Goal: Information Seeking & Learning: Learn about a topic

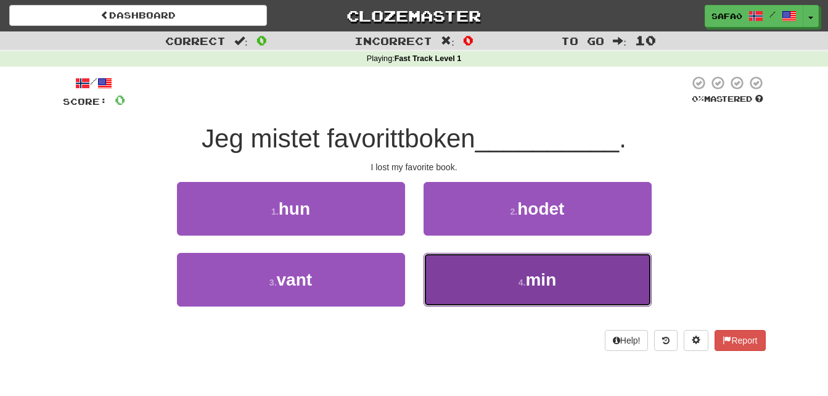
click at [505, 282] on button "4 . min" at bounding box center [538, 280] width 228 height 54
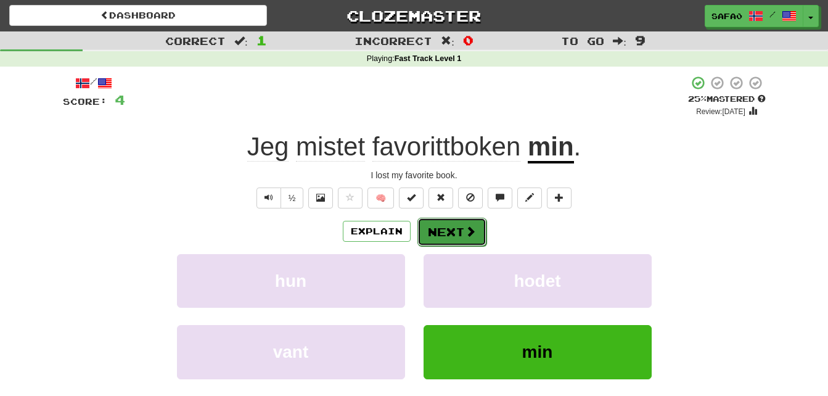
click at [466, 233] on span at bounding box center [470, 231] width 11 height 11
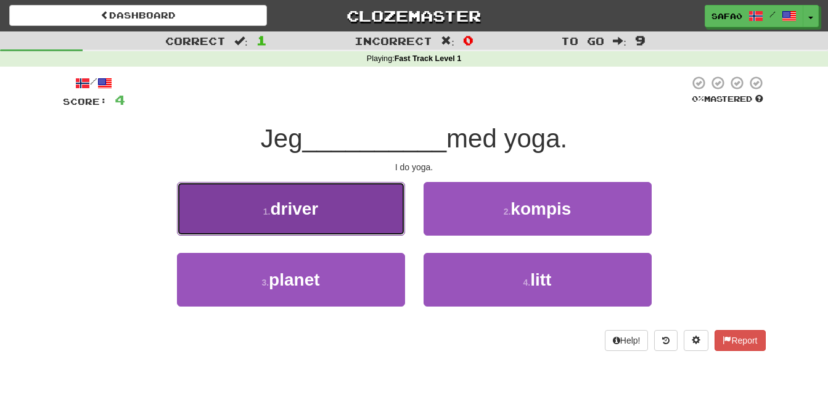
click at [389, 204] on button "1 . driver" at bounding box center [291, 209] width 228 height 54
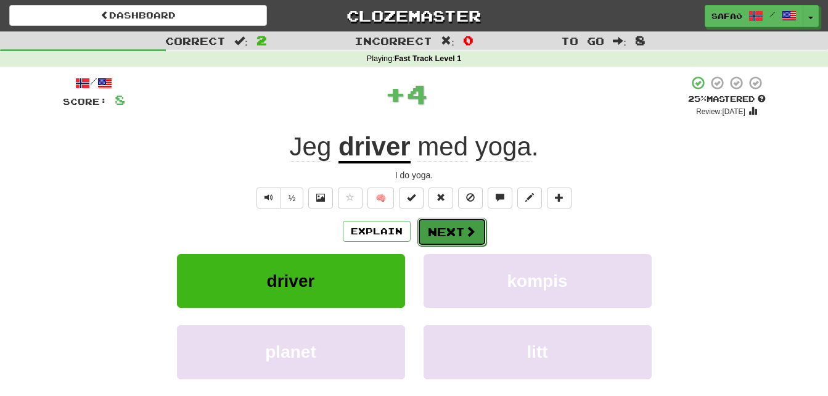
click at [466, 226] on span at bounding box center [470, 231] width 11 height 11
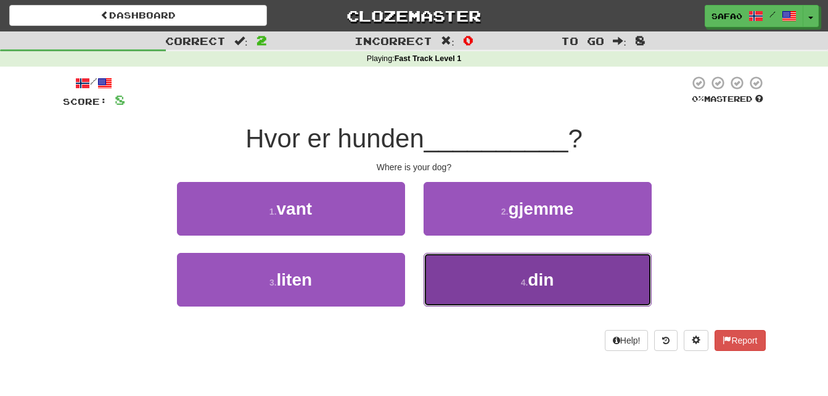
click at [500, 271] on button "4 . din" at bounding box center [538, 280] width 228 height 54
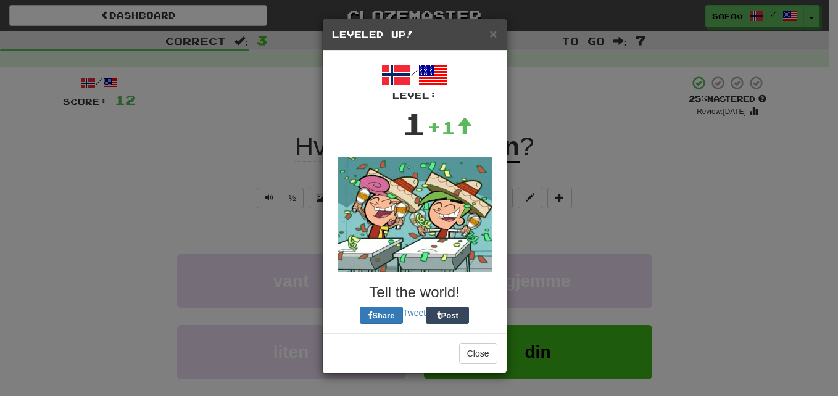
click at [465, 242] on img at bounding box center [414, 214] width 154 height 115
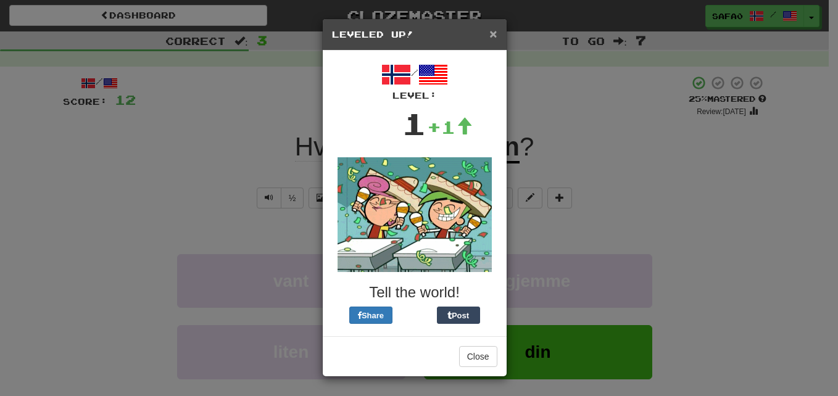
click at [495, 36] on span "×" at bounding box center [492, 34] width 7 height 14
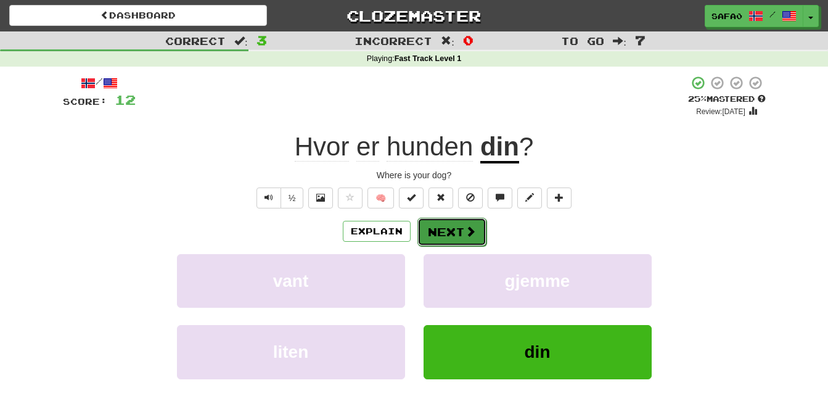
click at [450, 242] on button "Next" at bounding box center [452, 232] width 69 height 28
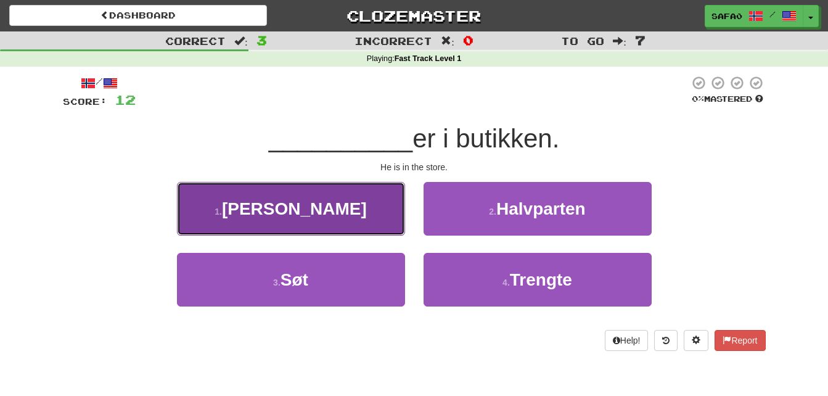
click at [363, 209] on button "1 . Han" at bounding box center [291, 209] width 228 height 54
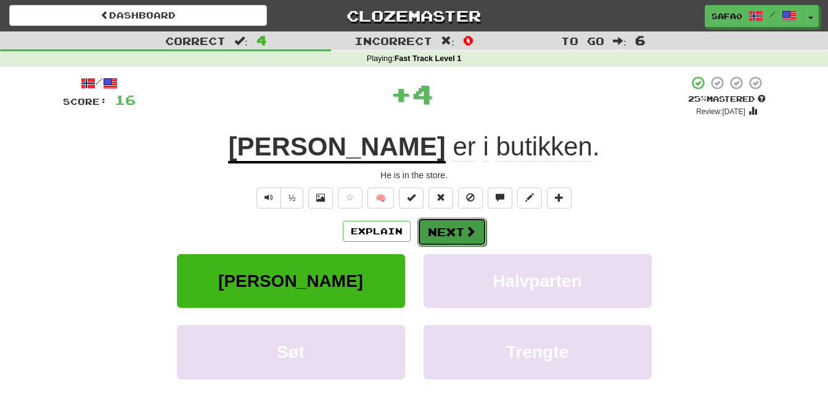
click at [448, 233] on button "Next" at bounding box center [452, 232] width 69 height 28
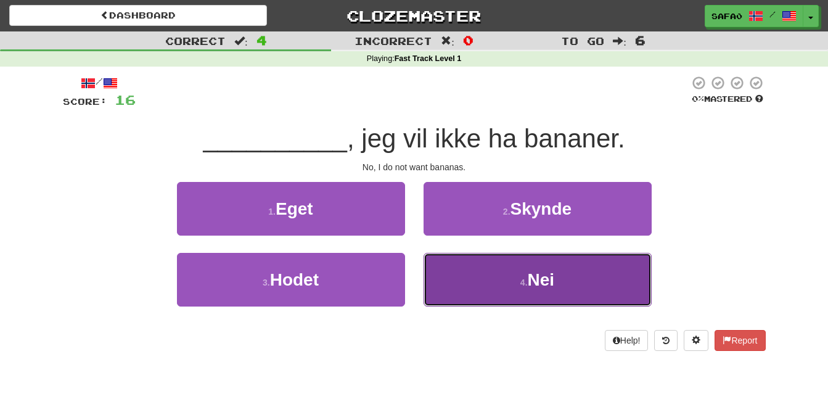
click at [491, 271] on button "4 . Nei" at bounding box center [538, 280] width 228 height 54
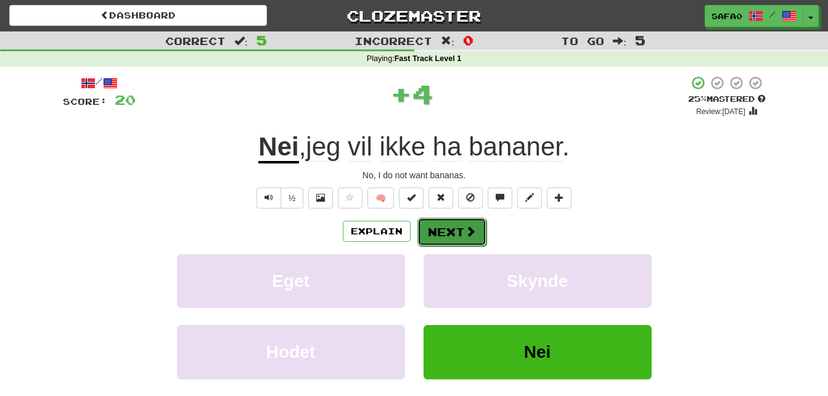
click at [468, 234] on span at bounding box center [470, 231] width 11 height 11
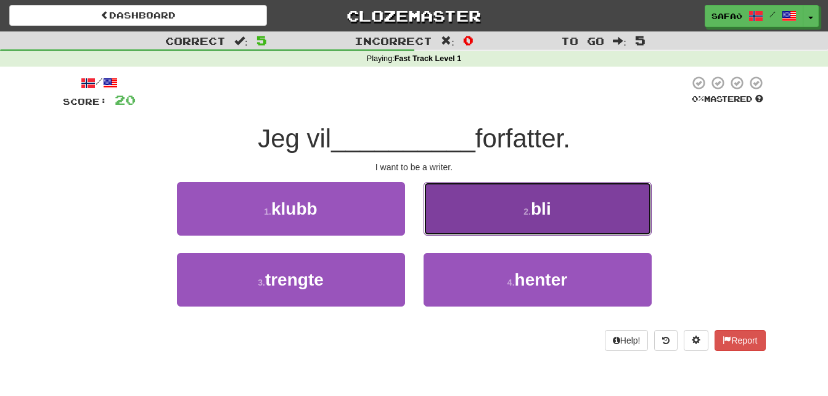
click at [446, 196] on button "2 . bli" at bounding box center [538, 209] width 228 height 54
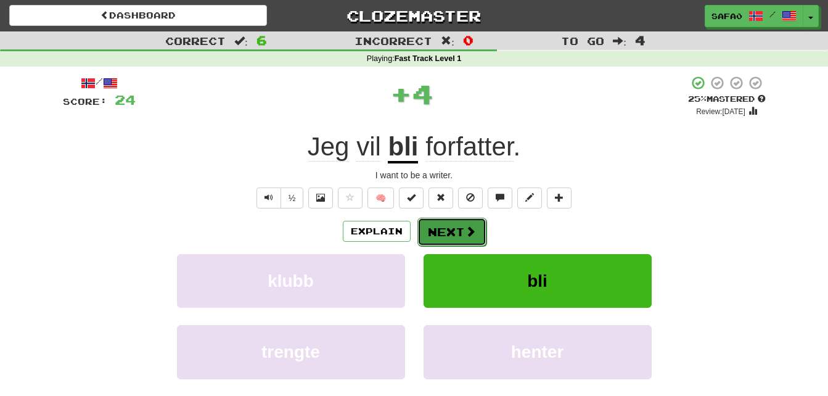
click at [468, 233] on span at bounding box center [470, 231] width 11 height 11
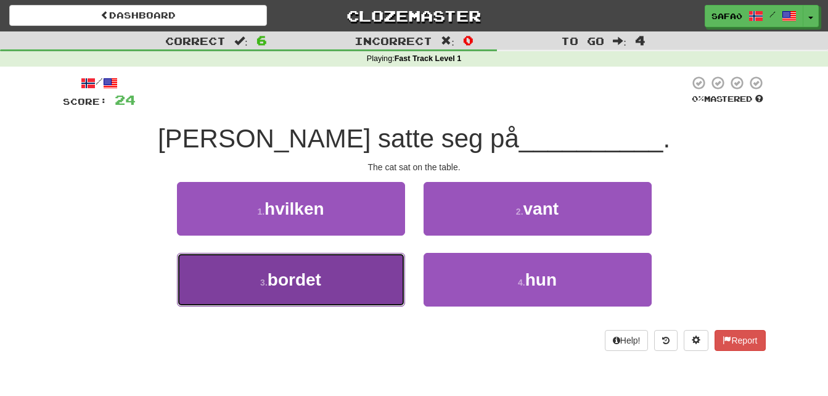
click at [339, 284] on button "3 . bordet" at bounding box center [291, 280] width 228 height 54
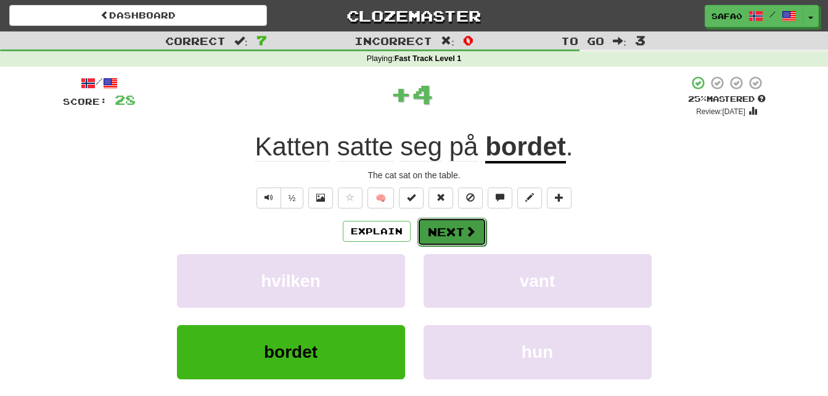
click at [433, 240] on button "Next" at bounding box center [452, 232] width 69 height 28
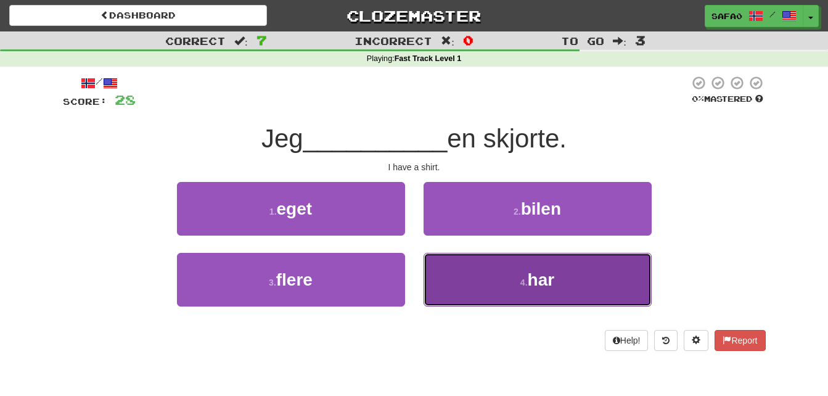
click at [498, 276] on button "4 . har" at bounding box center [538, 280] width 228 height 54
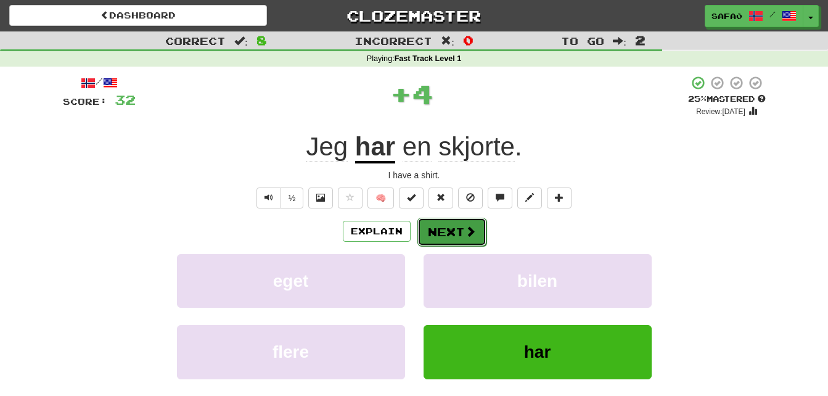
click at [467, 237] on span at bounding box center [470, 231] width 11 height 11
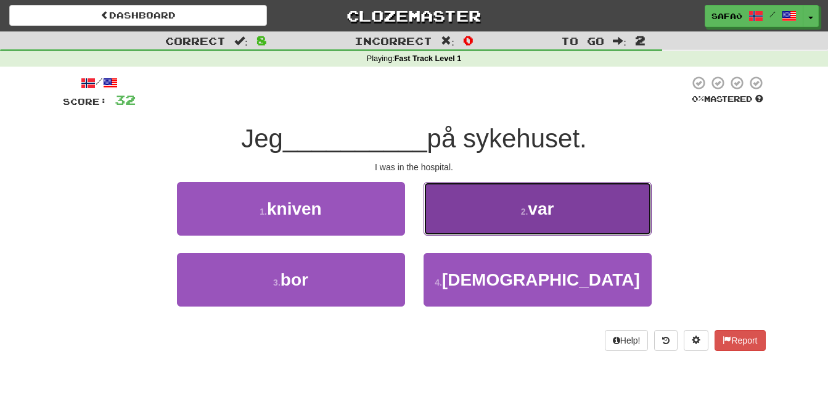
click at [494, 208] on button "2 . var" at bounding box center [538, 209] width 228 height 54
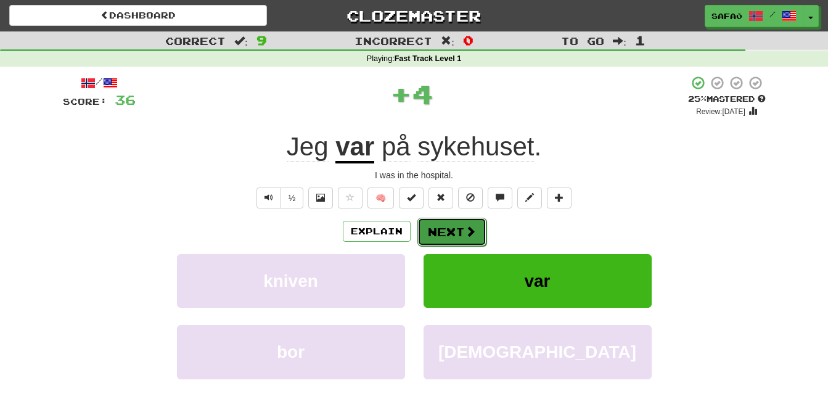
click at [451, 229] on button "Next" at bounding box center [452, 232] width 69 height 28
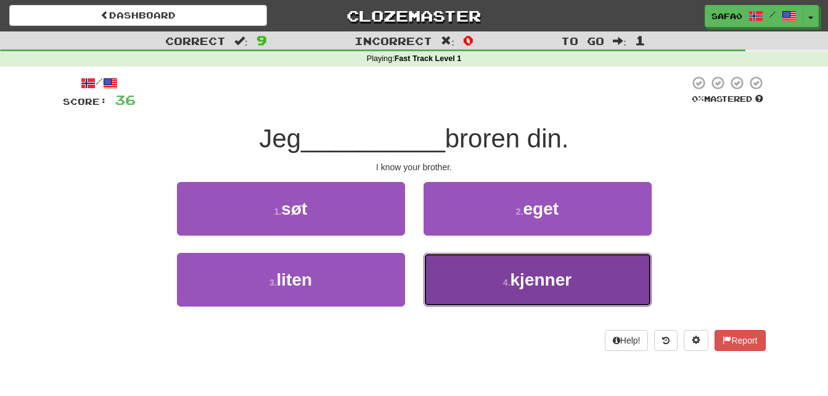
click at [485, 286] on button "4 . kjenner" at bounding box center [538, 280] width 228 height 54
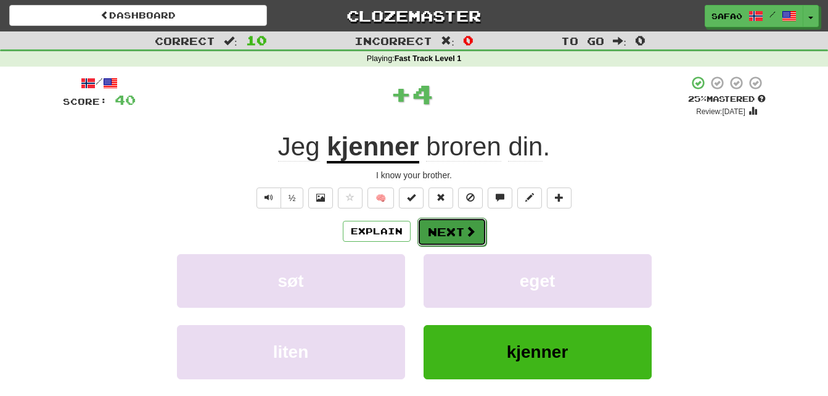
click at [456, 237] on button "Next" at bounding box center [452, 232] width 69 height 28
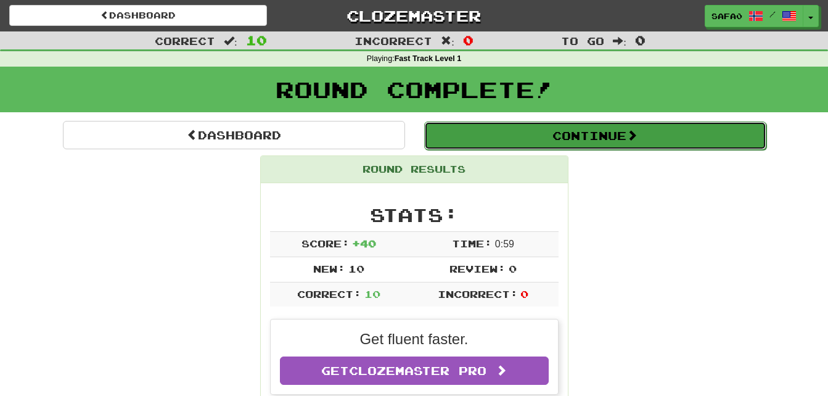
click at [583, 139] on button "Continue" at bounding box center [595, 136] width 342 height 28
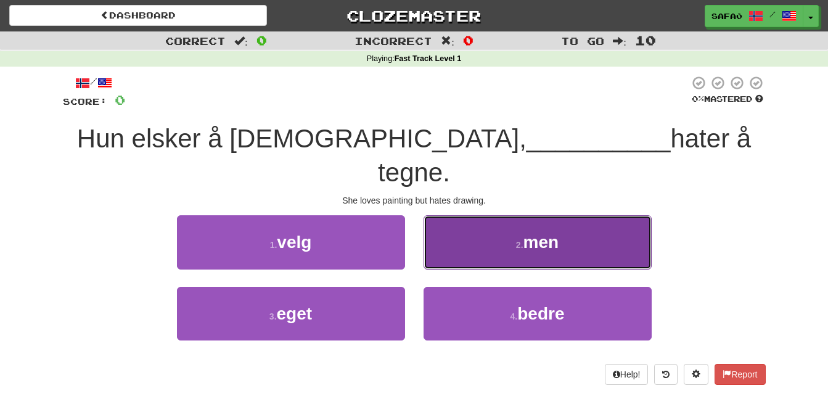
click at [499, 215] on button "2 . men" at bounding box center [538, 242] width 228 height 54
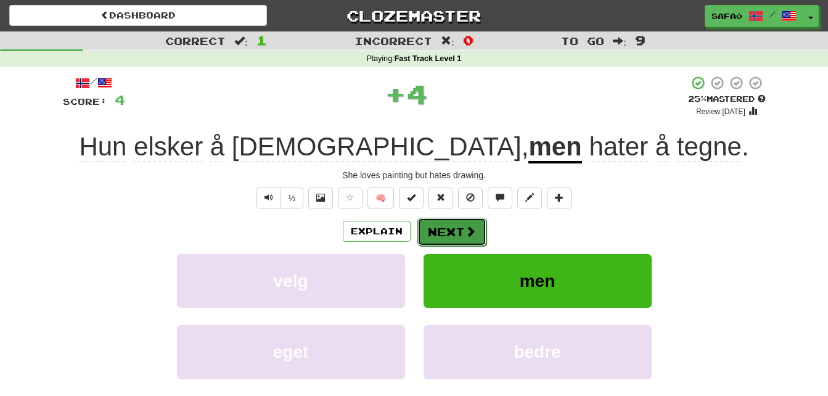
click at [461, 227] on button "Next" at bounding box center [452, 232] width 69 height 28
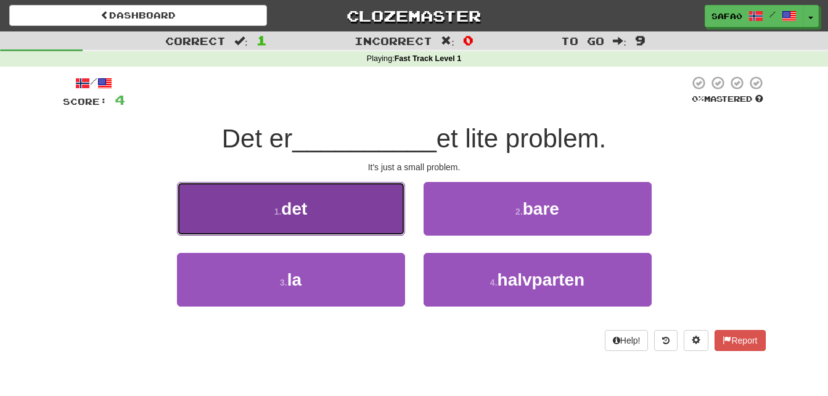
click at [377, 213] on button "1 . det" at bounding box center [291, 209] width 228 height 54
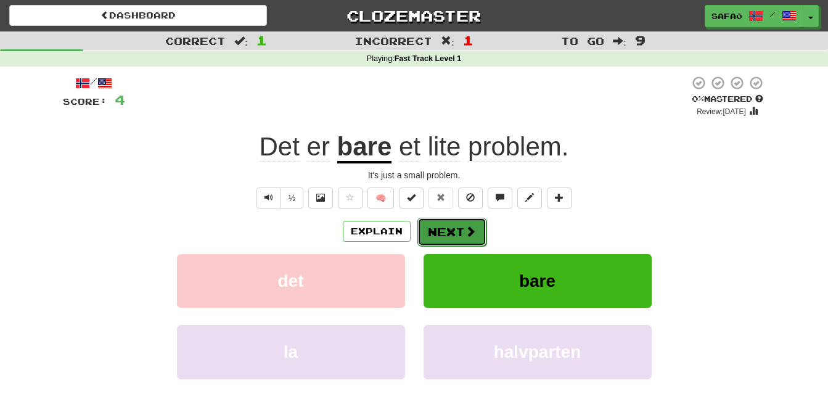
click at [450, 227] on button "Next" at bounding box center [452, 232] width 69 height 28
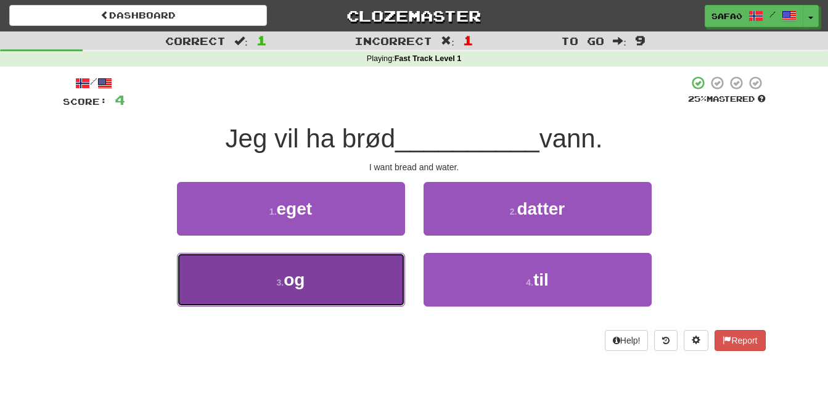
click at [373, 280] on button "3 . og" at bounding box center [291, 280] width 228 height 54
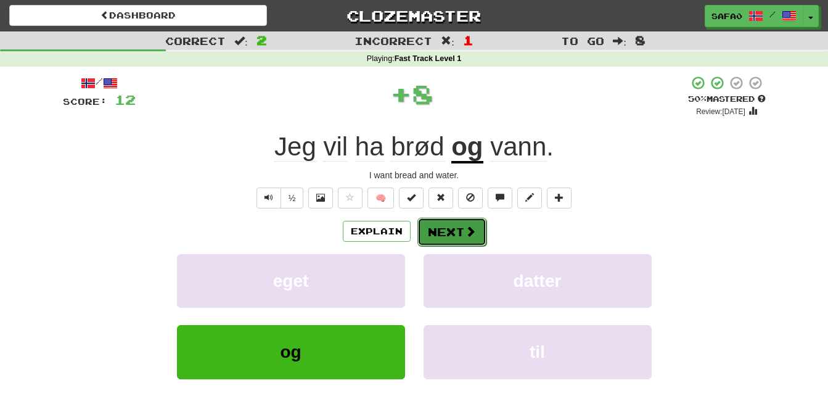
click at [454, 235] on button "Next" at bounding box center [452, 232] width 69 height 28
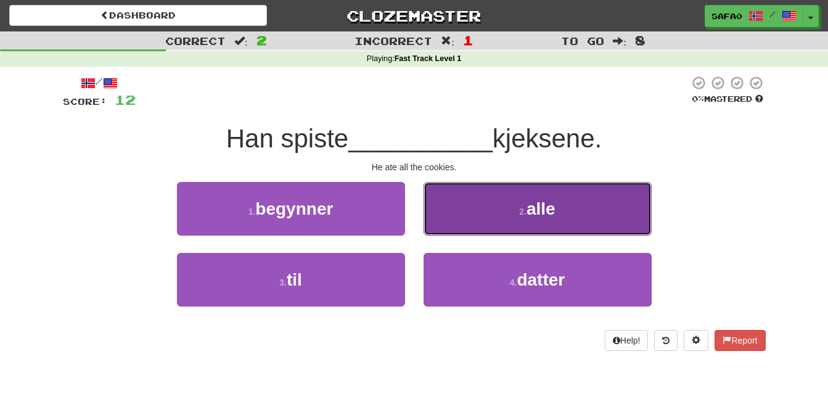
click at [503, 200] on button "2 . alle" at bounding box center [538, 209] width 228 height 54
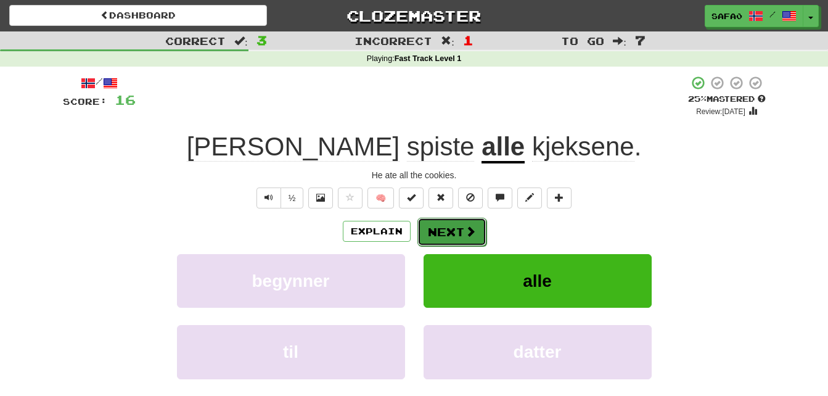
click at [469, 229] on span at bounding box center [470, 231] width 11 height 11
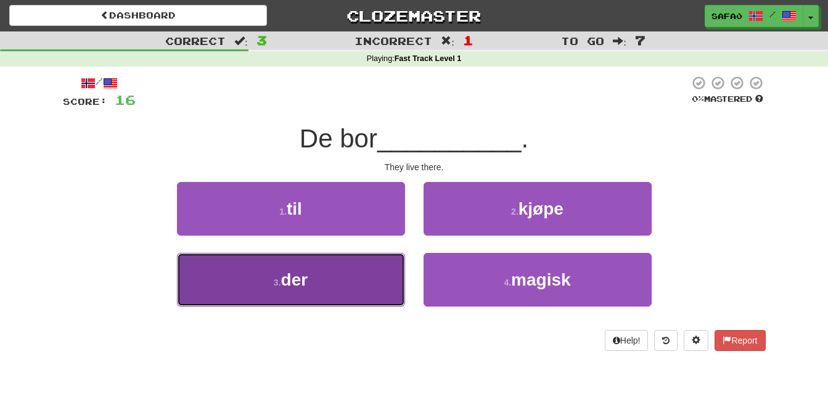
click at [357, 282] on button "3 . der" at bounding box center [291, 280] width 228 height 54
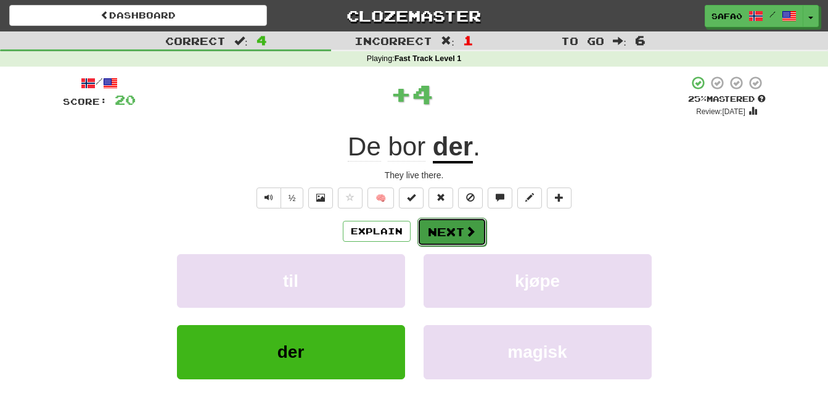
click at [474, 233] on span at bounding box center [470, 231] width 11 height 11
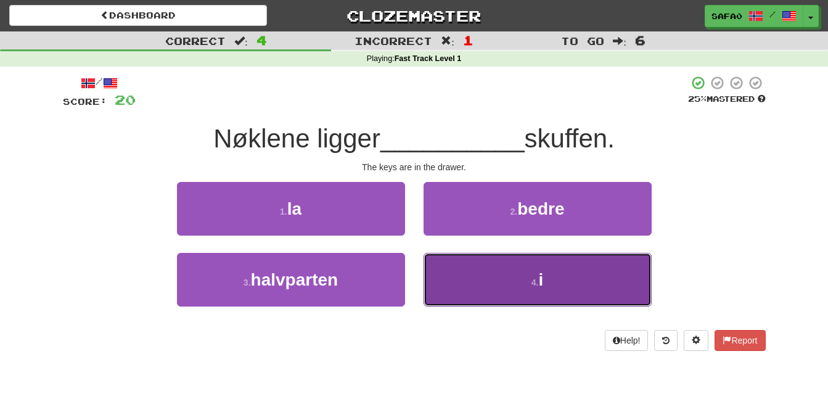
click at [511, 280] on button "4 . i" at bounding box center [538, 280] width 228 height 54
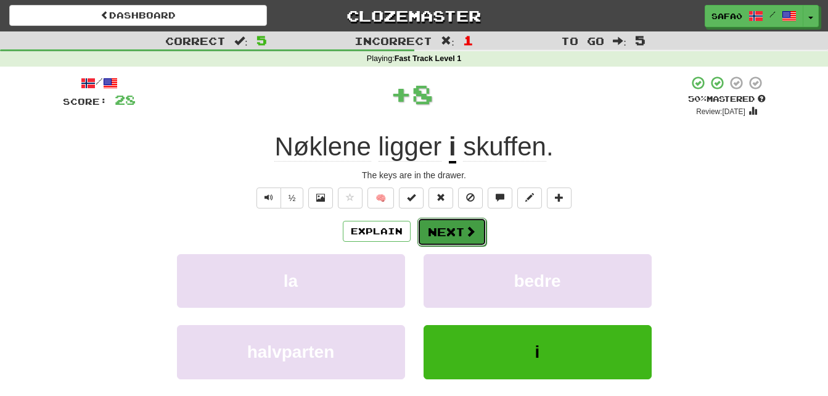
click at [456, 231] on button "Next" at bounding box center [452, 232] width 69 height 28
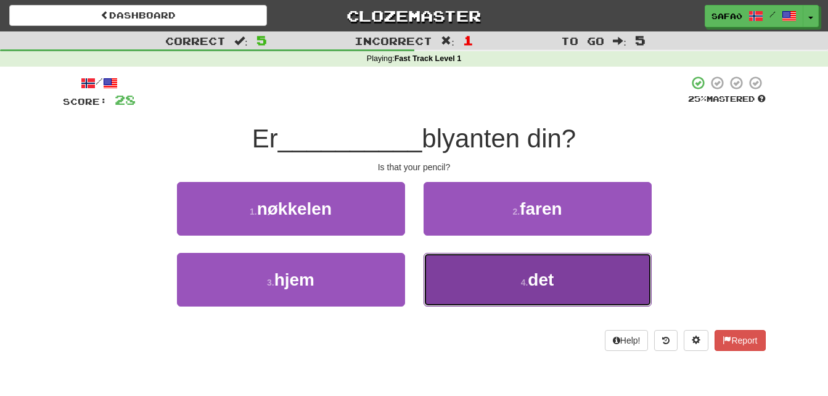
click at [579, 294] on button "4 . det" at bounding box center [538, 280] width 228 height 54
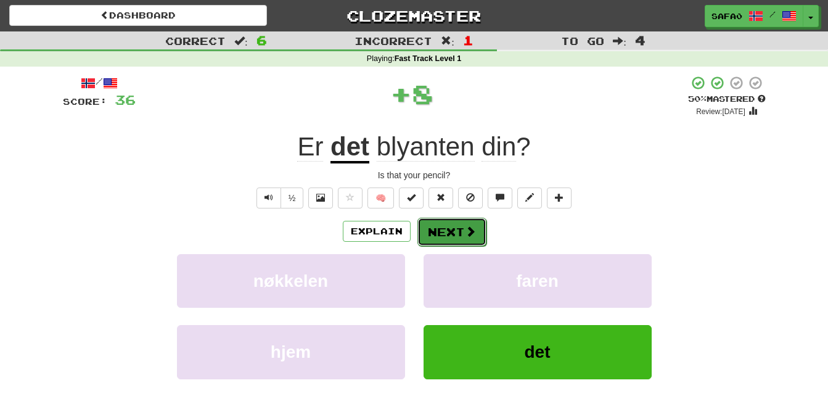
click at [484, 221] on button "Next" at bounding box center [452, 232] width 69 height 28
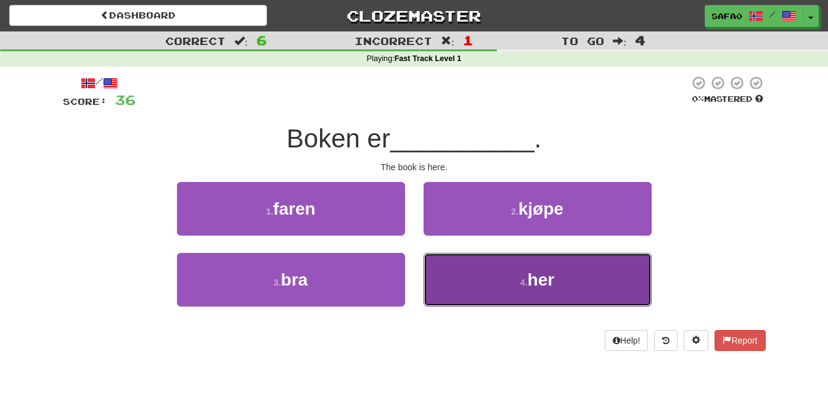
click at [454, 273] on button "4 . her" at bounding box center [538, 280] width 228 height 54
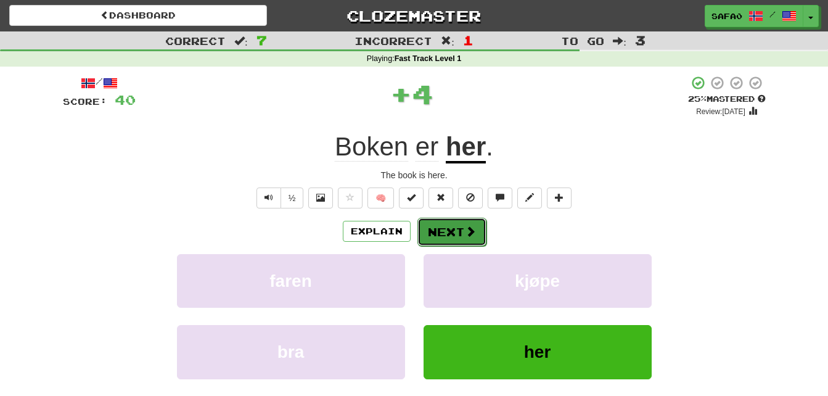
click at [455, 225] on button "Next" at bounding box center [452, 232] width 69 height 28
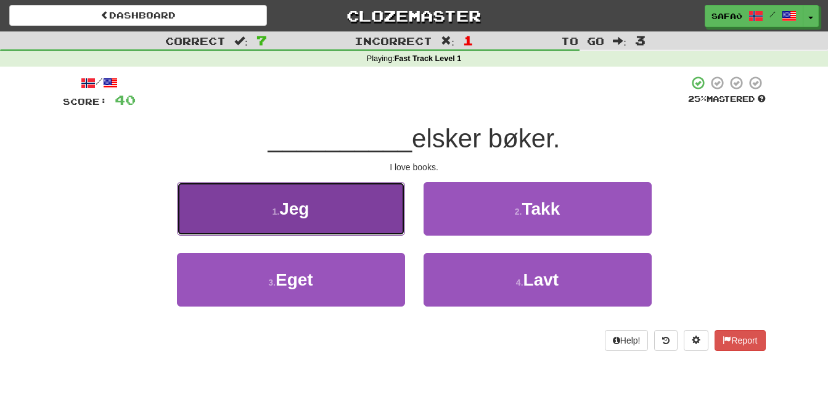
click at [358, 213] on button "1 . Jeg" at bounding box center [291, 209] width 228 height 54
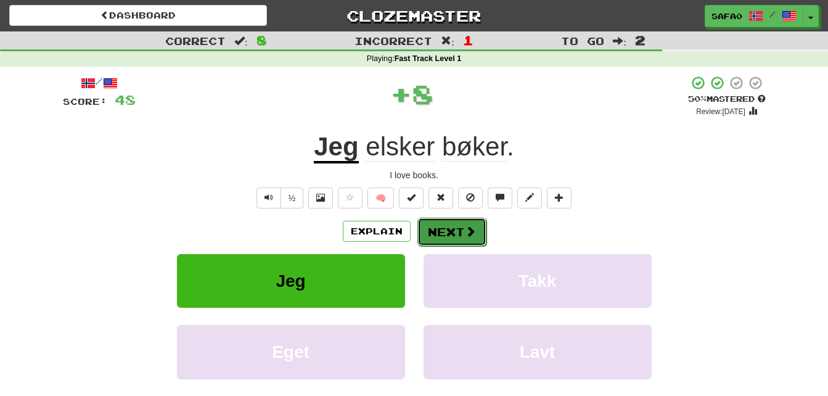
click at [431, 233] on button "Next" at bounding box center [452, 232] width 69 height 28
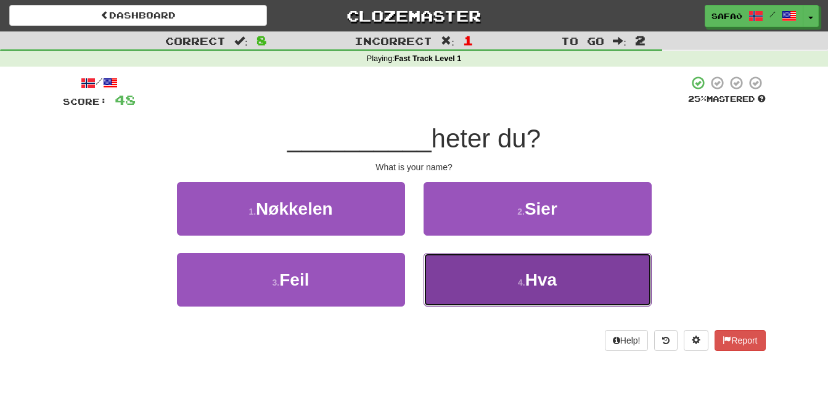
click at [490, 281] on button "4 . Hva" at bounding box center [538, 280] width 228 height 54
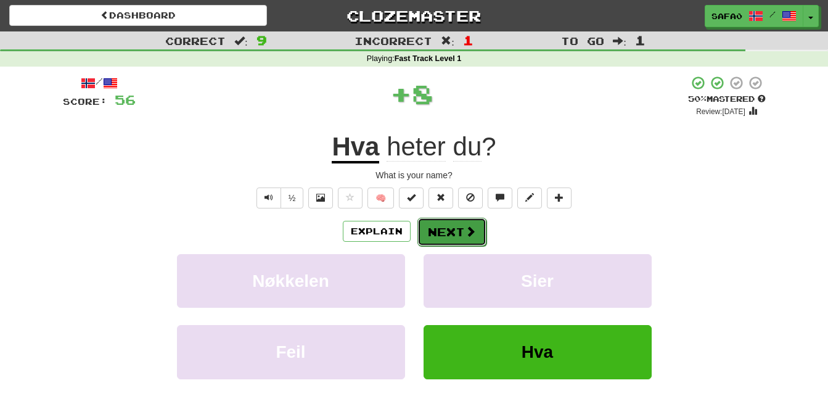
click at [468, 226] on span at bounding box center [470, 231] width 11 height 11
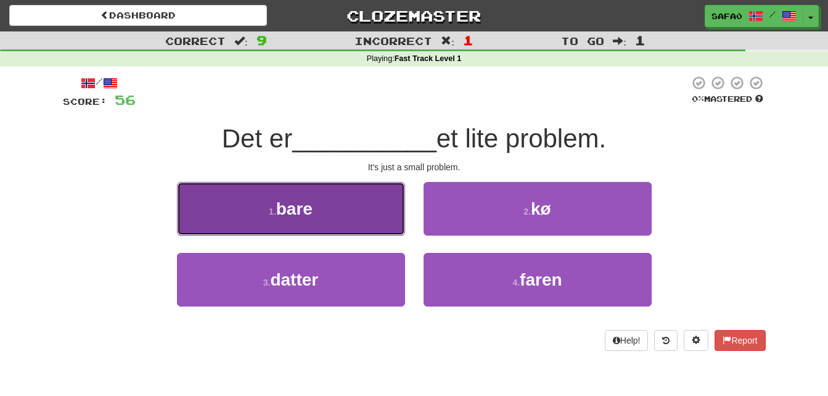
click at [368, 207] on button "1 . bare" at bounding box center [291, 209] width 228 height 54
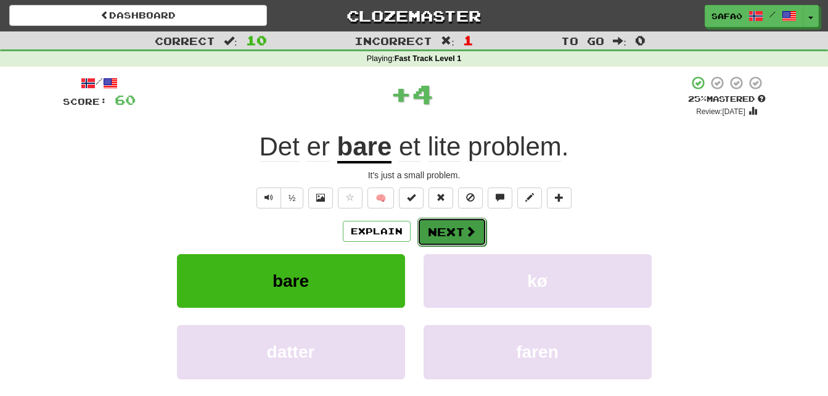
click at [447, 231] on button "Next" at bounding box center [452, 232] width 69 height 28
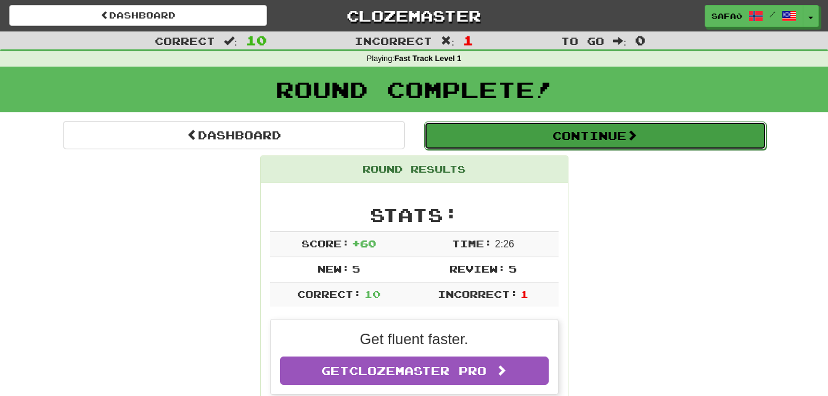
click at [610, 131] on button "Continue" at bounding box center [595, 136] width 342 height 28
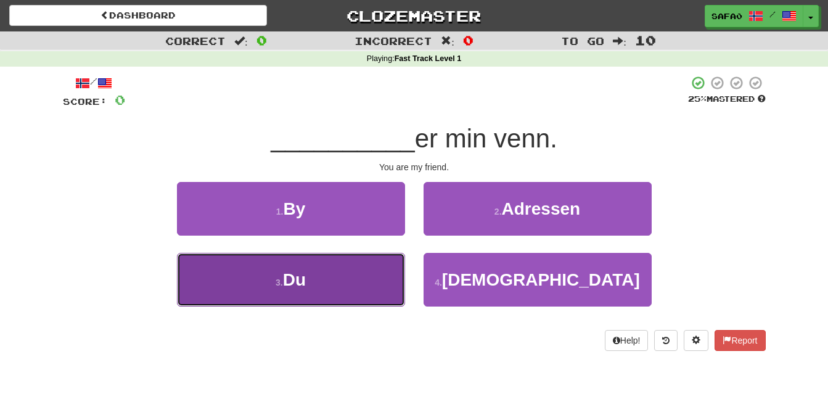
click at [340, 256] on button "3 . Du" at bounding box center [291, 280] width 228 height 54
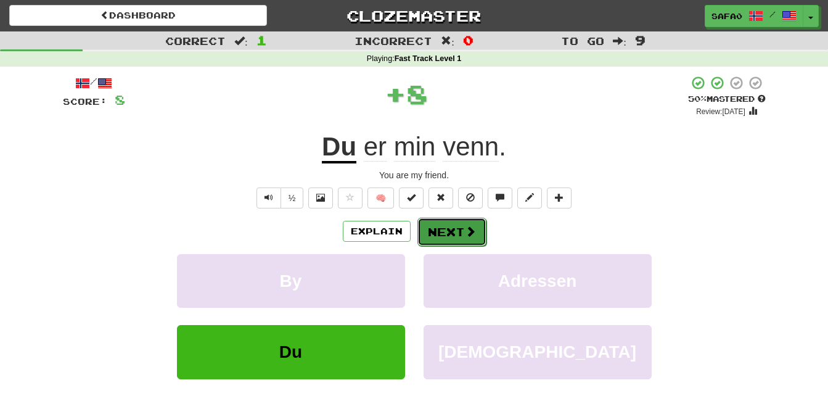
click at [469, 230] on span at bounding box center [470, 231] width 11 height 11
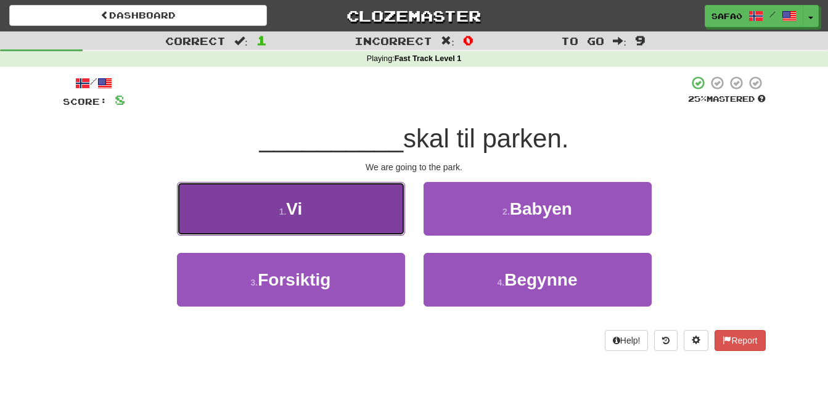
click at [389, 192] on button "1 . Vi" at bounding box center [291, 209] width 228 height 54
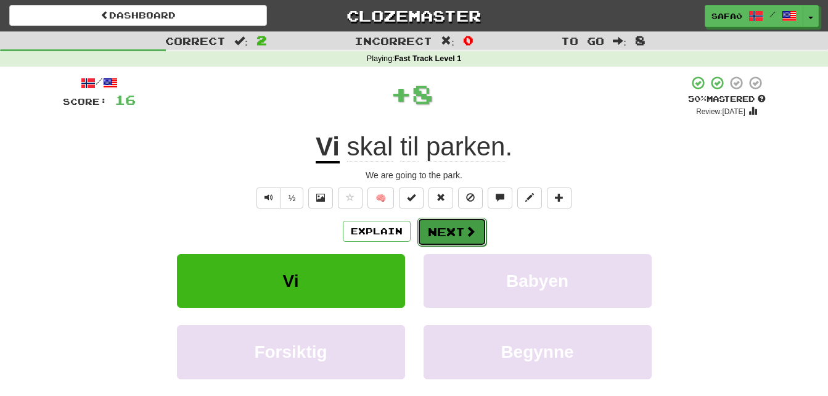
click at [464, 220] on button "Next" at bounding box center [452, 232] width 69 height 28
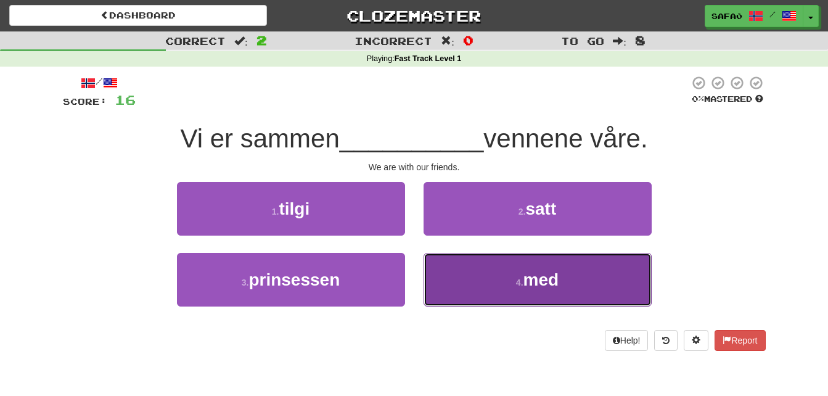
click at [532, 279] on span "med" at bounding box center [542, 279] width 36 height 19
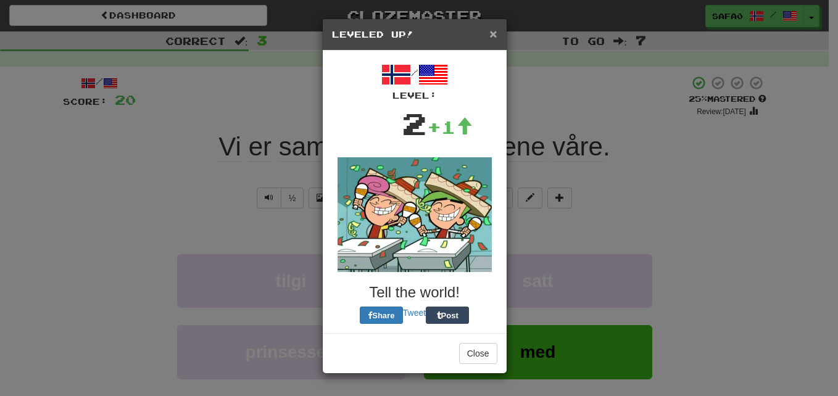
click at [493, 31] on span "×" at bounding box center [492, 34] width 7 height 14
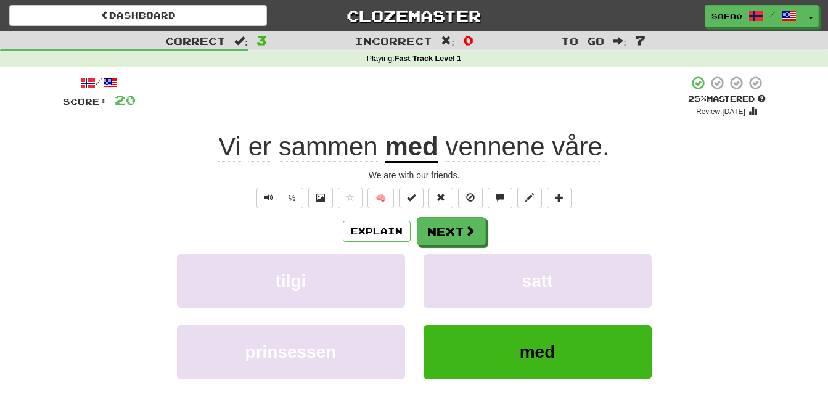
click at [576, 137] on span "våre" at bounding box center [577, 147] width 51 height 30
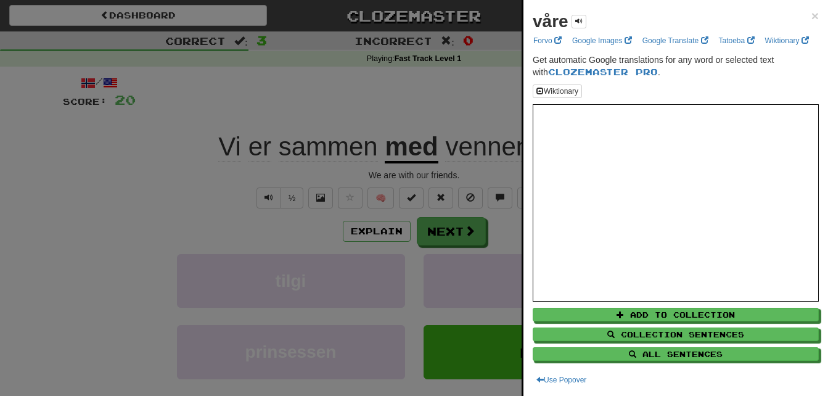
click at [513, 58] on div at bounding box center [414, 198] width 828 height 396
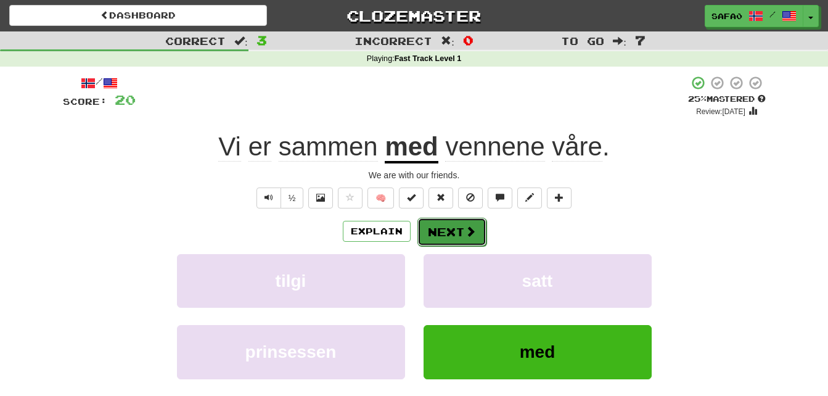
click at [457, 223] on button "Next" at bounding box center [452, 232] width 69 height 28
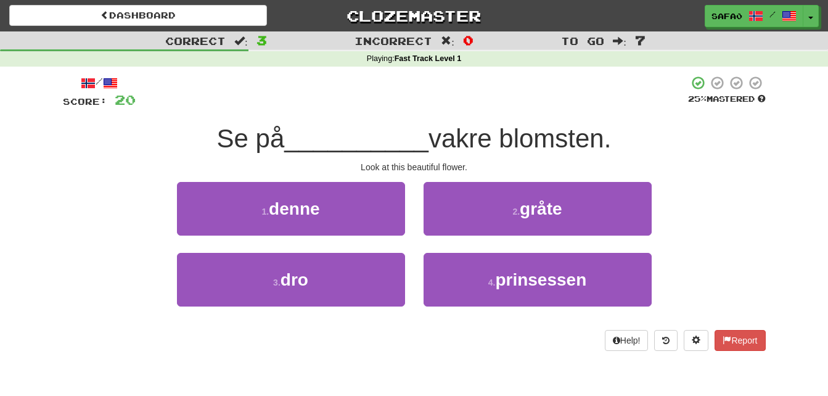
click at [254, 243] on div "1 . denne" at bounding box center [291, 217] width 247 height 71
copy link "Clozemaster"
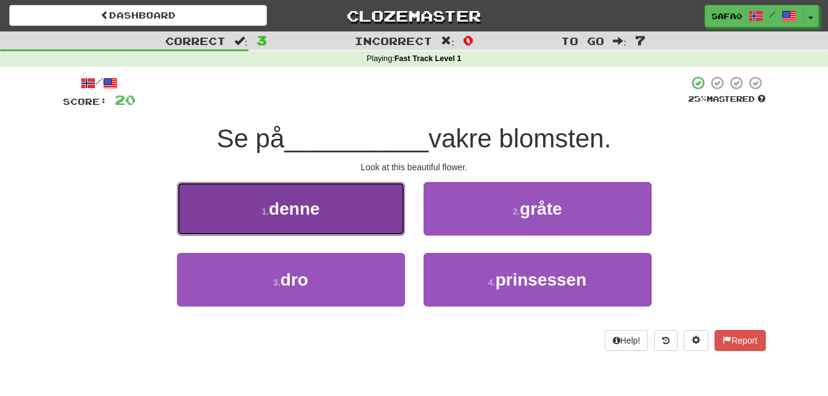
click at [311, 208] on span "denne" at bounding box center [294, 208] width 51 height 19
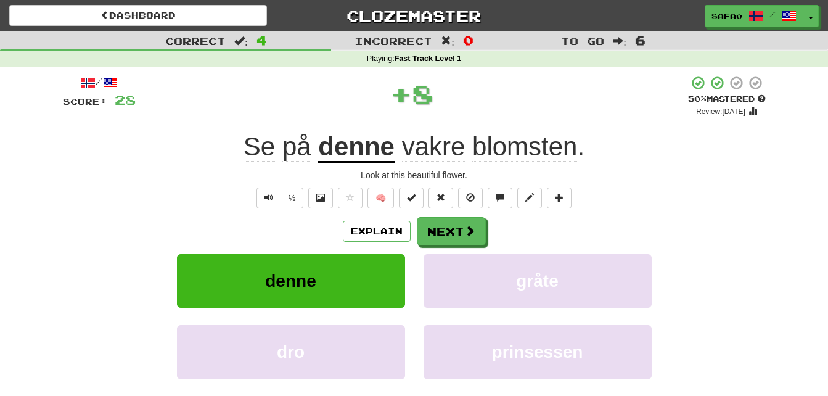
click at [311, 208] on div "/ Score: 28 + 8 50 % Mastered Review: 2025-09-28 Se på denne vakre blomsten . L…" at bounding box center [414, 258] width 703 height 366
click at [461, 226] on button "Next" at bounding box center [452, 232] width 69 height 28
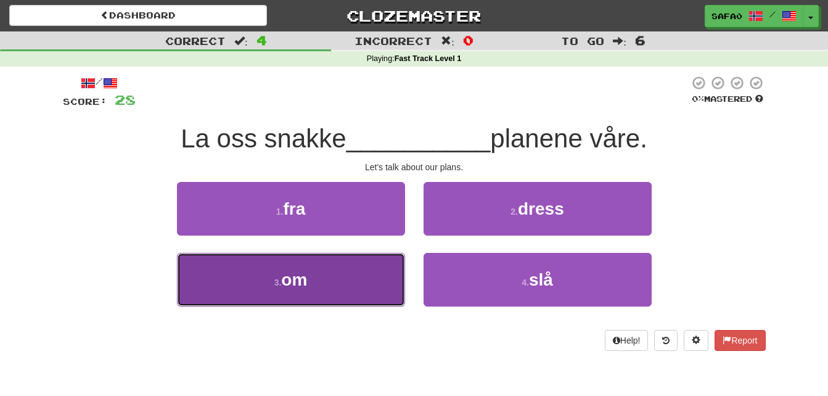
click at [344, 286] on button "3 . om" at bounding box center [291, 280] width 228 height 54
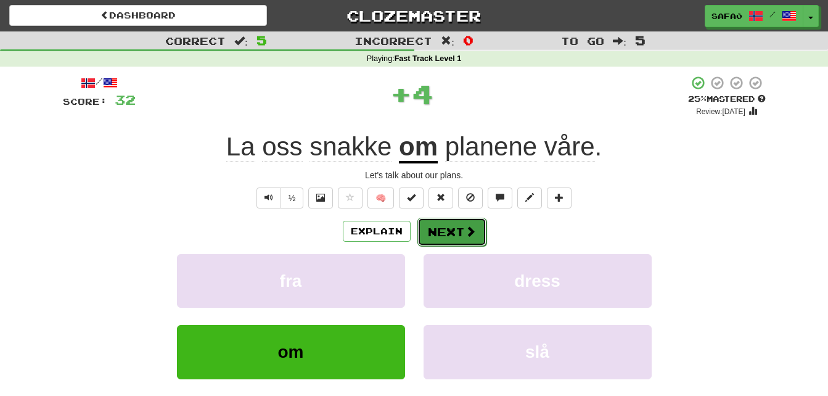
click at [436, 241] on button "Next" at bounding box center [452, 232] width 69 height 28
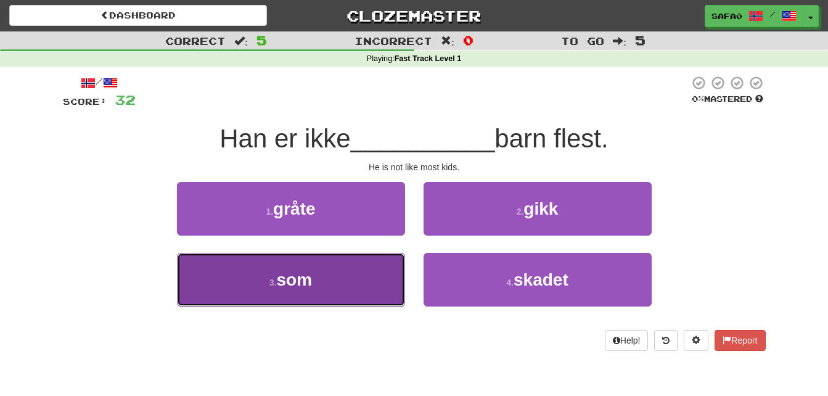
click at [344, 282] on button "3 . som" at bounding box center [291, 280] width 228 height 54
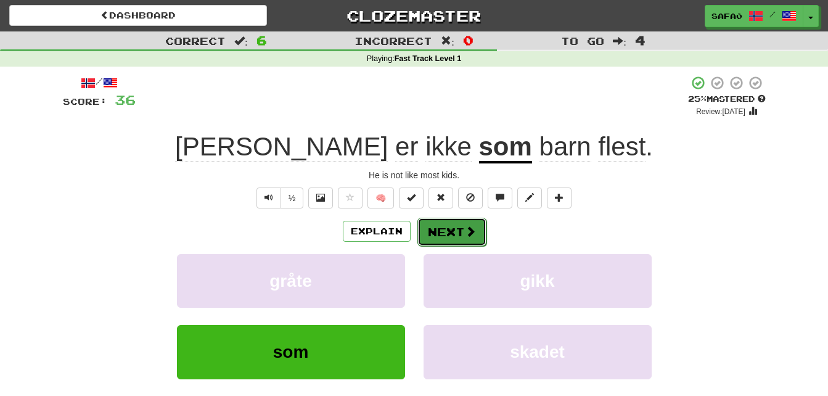
click at [450, 226] on button "Next" at bounding box center [452, 232] width 69 height 28
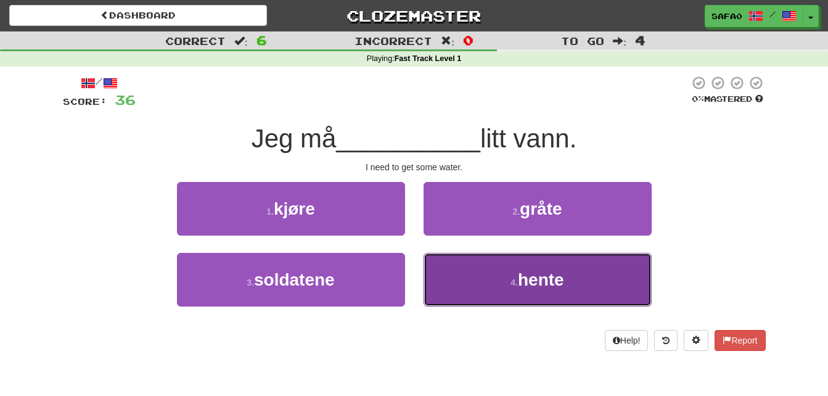
click at [544, 268] on button "4 . hente" at bounding box center [538, 280] width 228 height 54
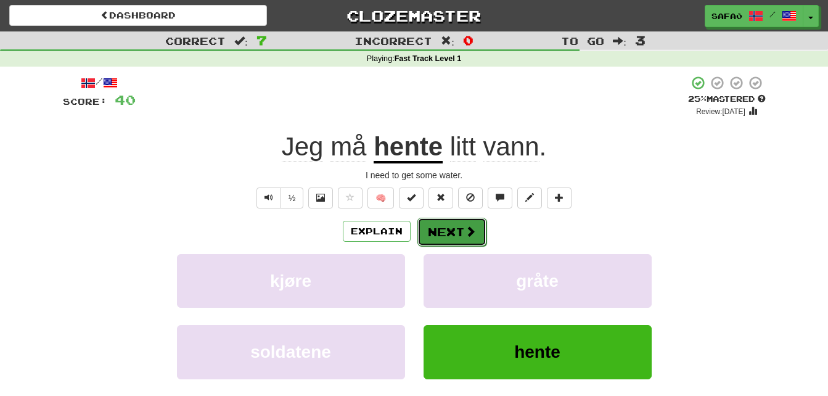
click at [457, 232] on button "Next" at bounding box center [452, 232] width 69 height 28
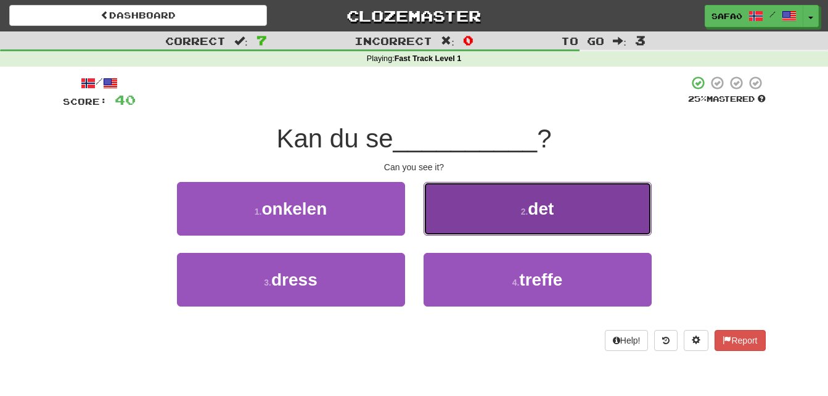
click at [515, 223] on button "2 . det" at bounding box center [538, 209] width 228 height 54
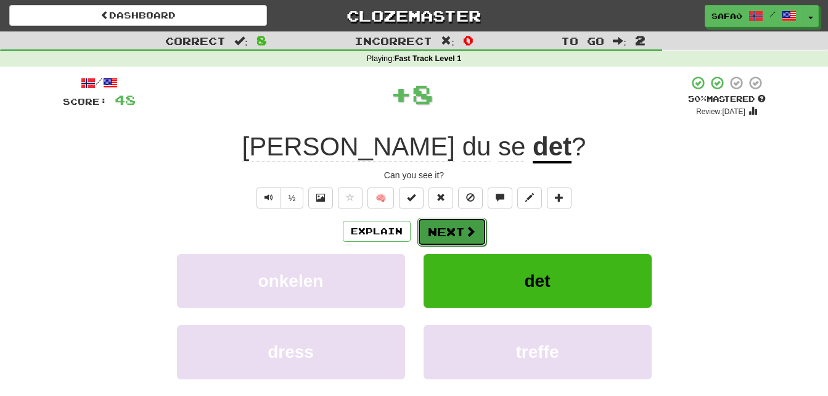
click at [473, 238] on button "Next" at bounding box center [452, 232] width 69 height 28
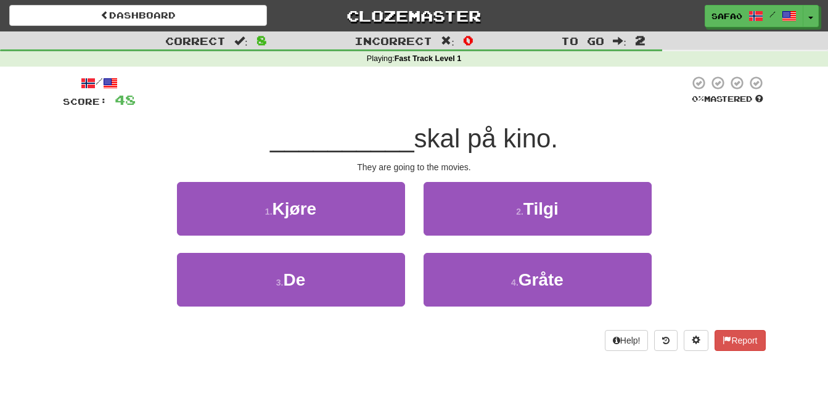
drag, startPoint x: 232, startPoint y: 322, endPoint x: 244, endPoint y: 315, distance: 13.9
click at [244, 315] on div "3 . De" at bounding box center [291, 288] width 247 height 71
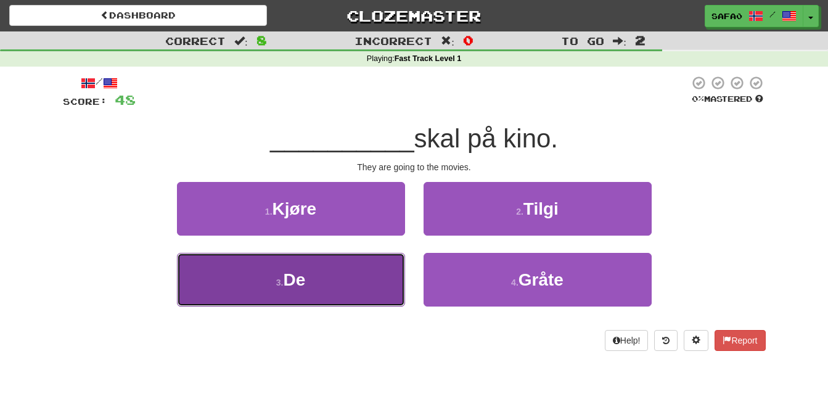
click at [237, 289] on button "3 . De" at bounding box center [291, 280] width 228 height 54
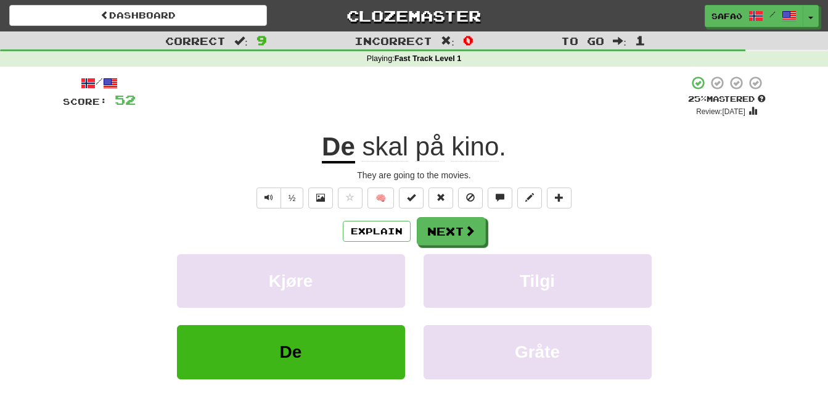
click at [592, 88] on div "+ 4" at bounding box center [412, 96] width 553 height 42
click at [452, 225] on button "Next" at bounding box center [452, 232] width 69 height 28
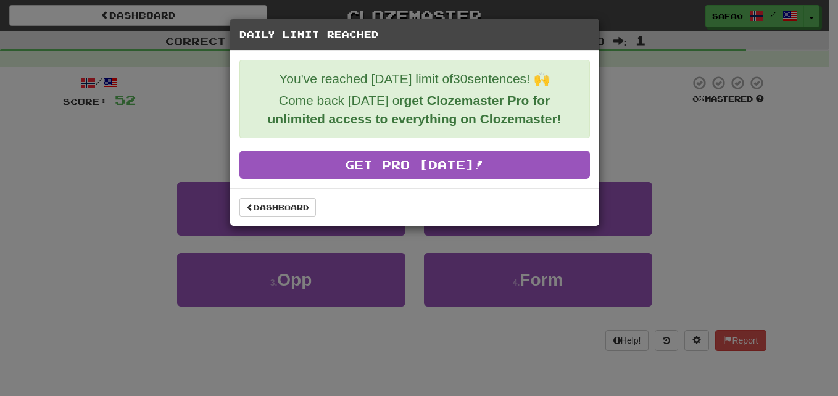
click at [626, 127] on div "Daily Limit Reached You've reached [DATE] limit of 30 sentences! 🙌 Come back [D…" at bounding box center [419, 198] width 838 height 396
click at [287, 212] on link "Dashboard" at bounding box center [277, 207] width 76 height 19
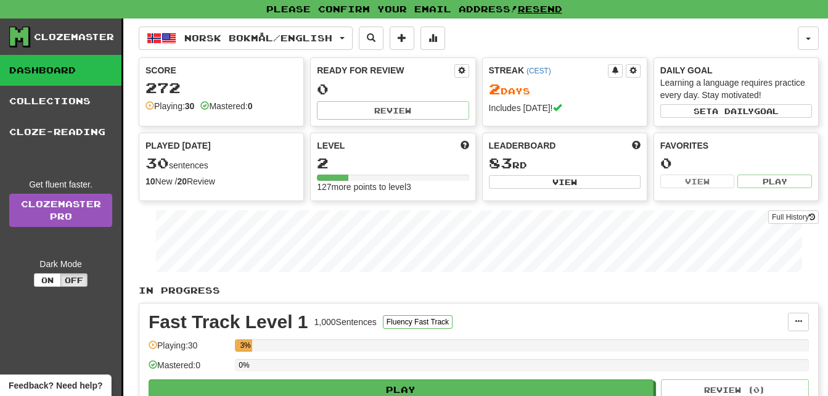
click at [216, 182] on div "10 New / 20 Review" at bounding box center [222, 181] width 152 height 12
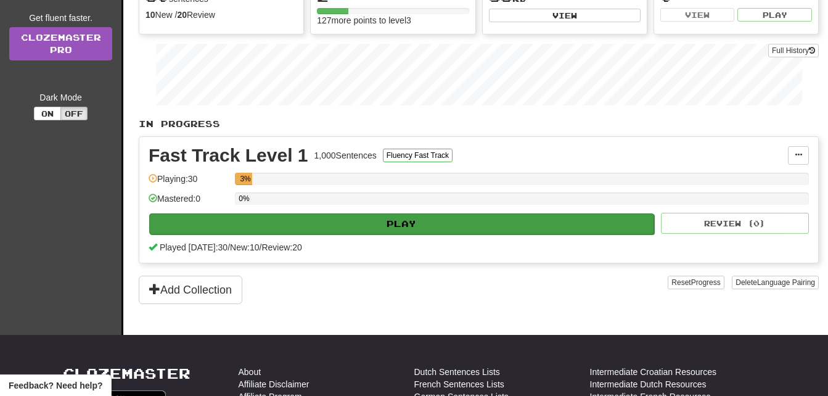
scroll to position [167, 0]
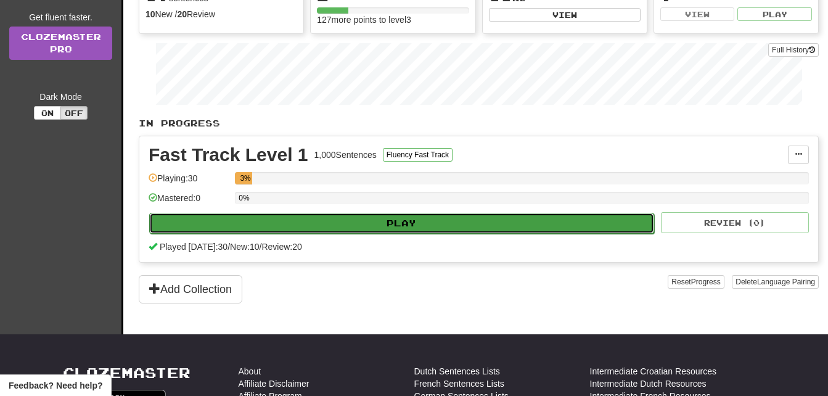
click at [506, 221] on button "Play" at bounding box center [401, 223] width 505 height 21
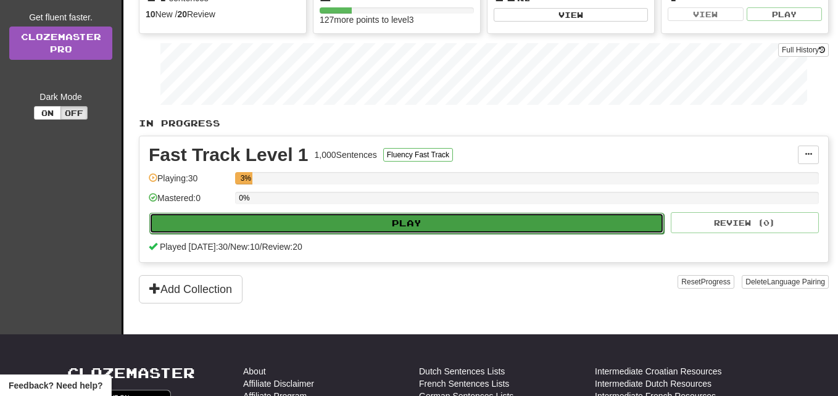
select select "**"
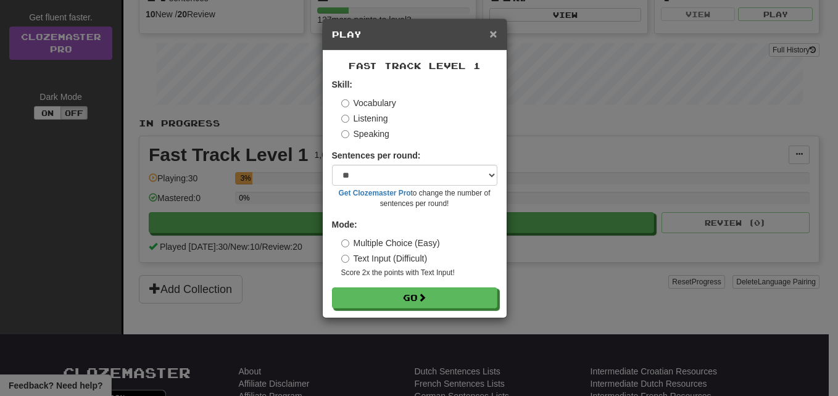
click at [496, 38] on span "×" at bounding box center [492, 34] width 7 height 14
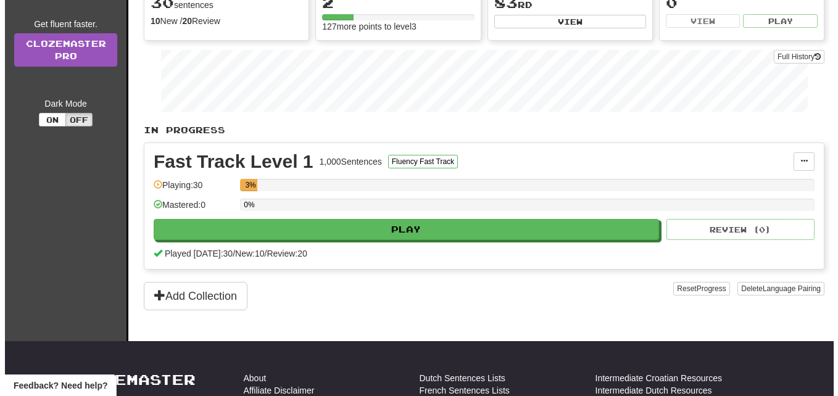
scroll to position [161, 0]
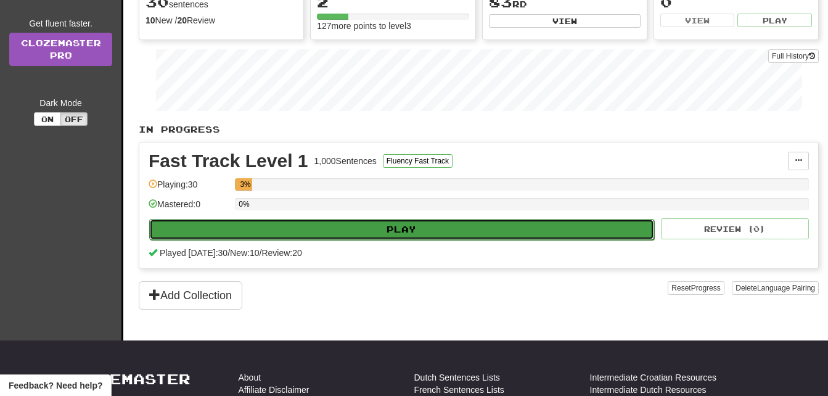
click at [431, 235] on button "Play" at bounding box center [401, 229] width 505 height 21
select select "**"
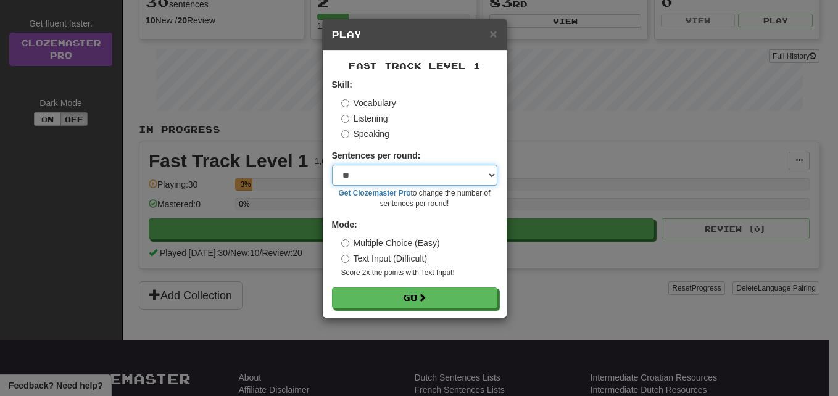
click at [463, 178] on select "* ** ** ** ** ** *** ********" at bounding box center [414, 175] width 165 height 21
click at [549, 233] on div "× Play Fast Track Level 1 Skill: Vocabulary Listening Speaking Sentences per ro…" at bounding box center [419, 198] width 838 height 396
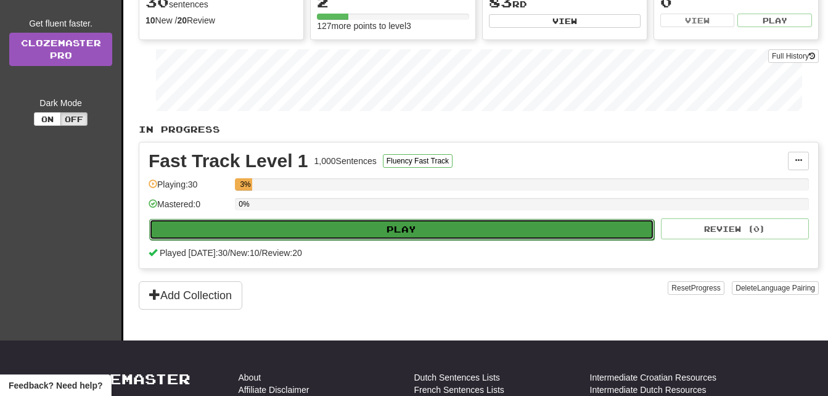
click at [440, 219] on button "Play" at bounding box center [401, 229] width 505 height 21
select select "**"
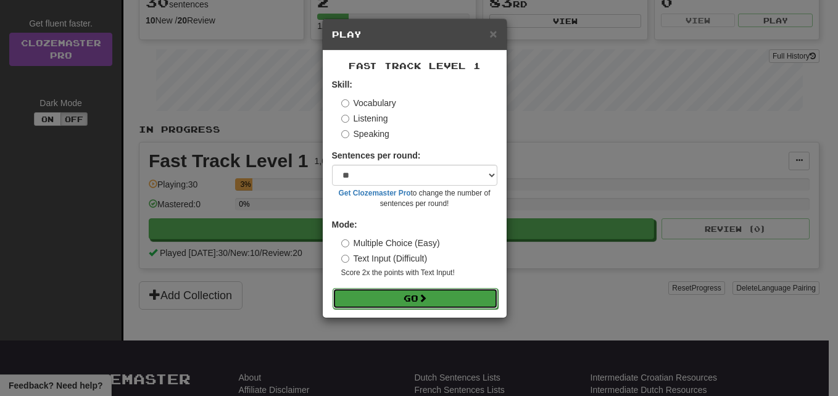
click at [404, 300] on button "Go" at bounding box center [414, 298] width 165 height 21
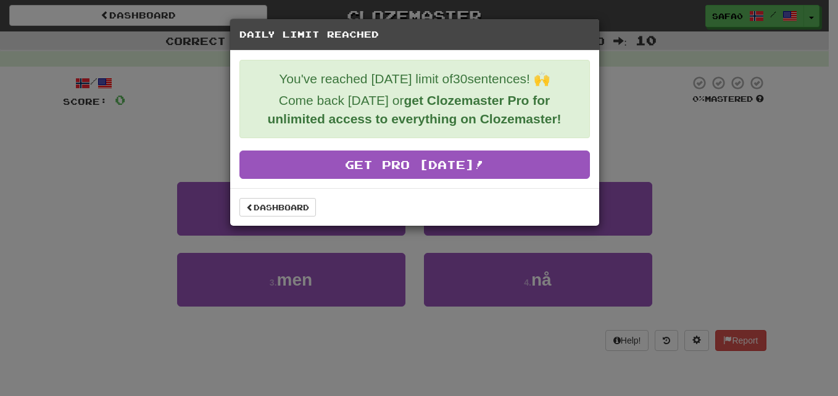
click at [666, 102] on div "Daily Limit Reached You've reached [DATE] limit of 30 sentences! 🙌 Come back [D…" at bounding box center [419, 198] width 838 height 396
